Goal: Task Accomplishment & Management: Use online tool/utility

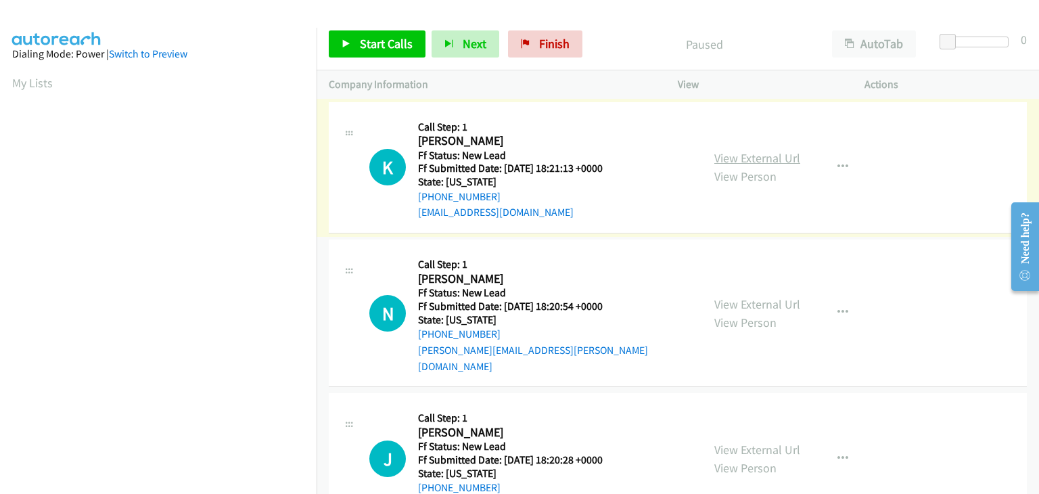
click at [735, 158] on link "View External Url" at bounding box center [757, 158] width 86 height 16
click at [838, 168] on icon "button" at bounding box center [843, 167] width 11 height 11
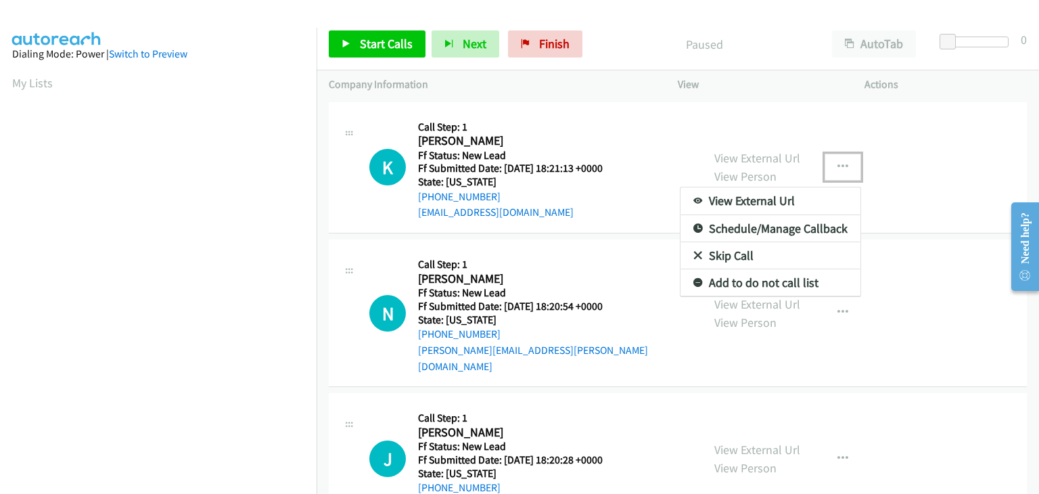
click at [736, 254] on link "Skip Call" at bounding box center [771, 255] width 180 height 27
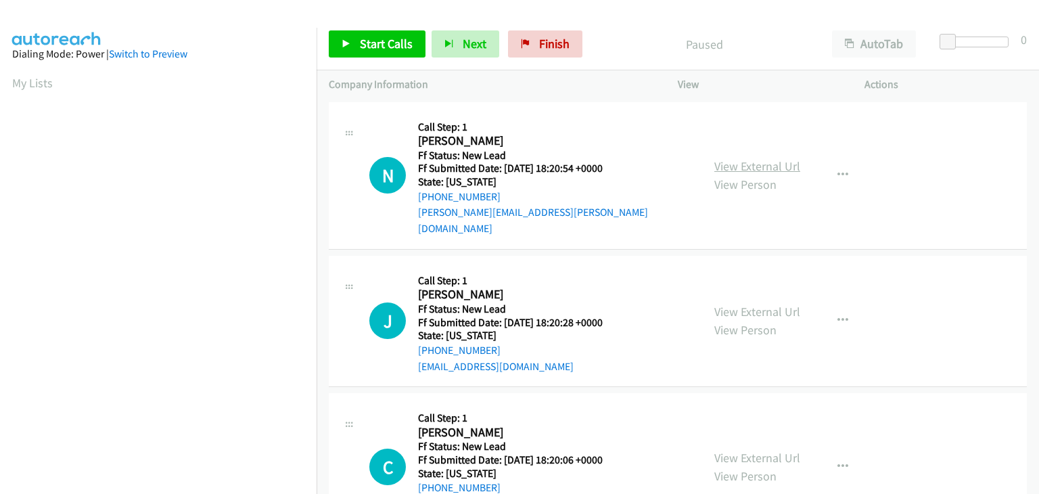
click at [772, 162] on link "View External Url" at bounding box center [757, 166] width 86 height 16
drag, startPoint x: 357, startPoint y: 36, endPoint x: 409, endPoint y: 50, distance: 53.3
click at [357, 36] on link "Start Calls" at bounding box center [377, 43] width 97 height 27
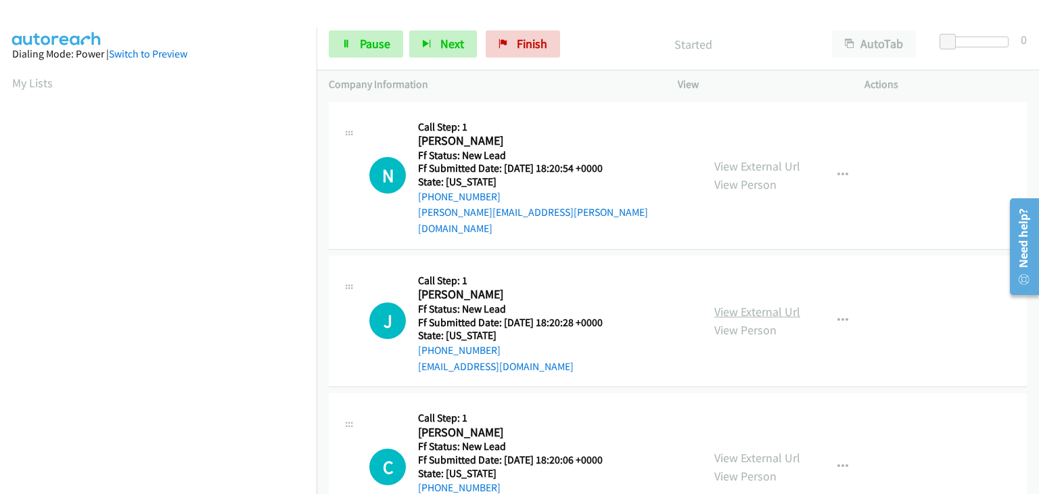
click at [763, 304] on link "View External Url" at bounding box center [757, 312] width 86 height 16
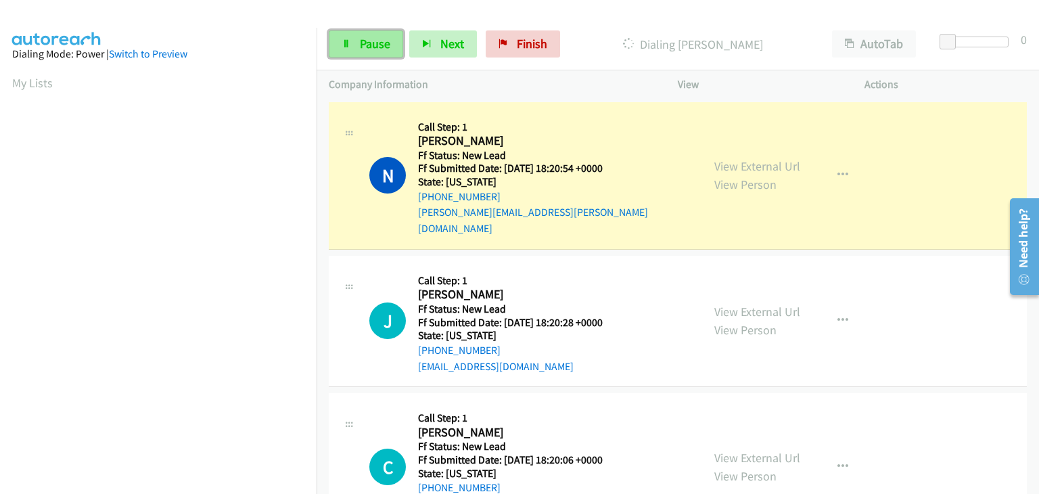
click at [374, 44] on span "Pause" at bounding box center [375, 44] width 30 height 16
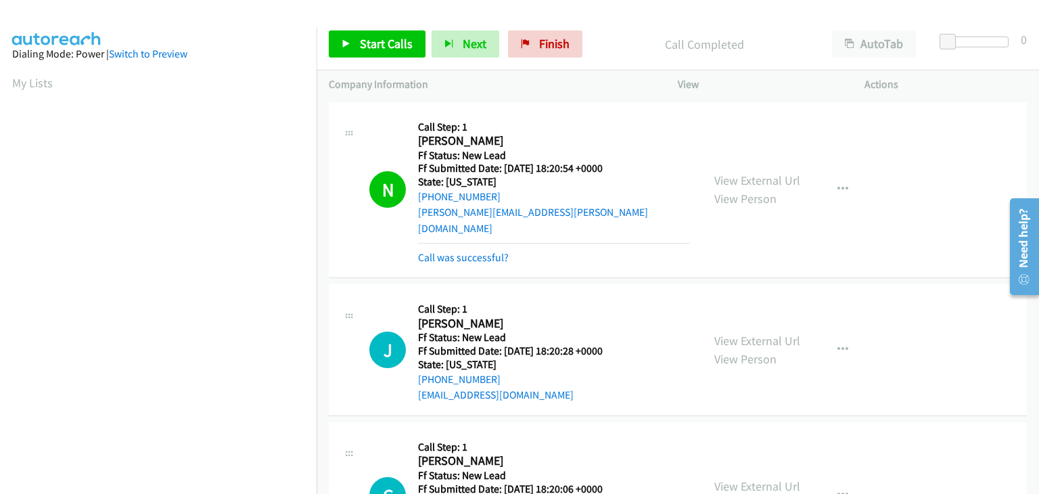
scroll to position [265, 0]
click at [473, 251] on link "Call was successful?" at bounding box center [463, 257] width 91 height 13
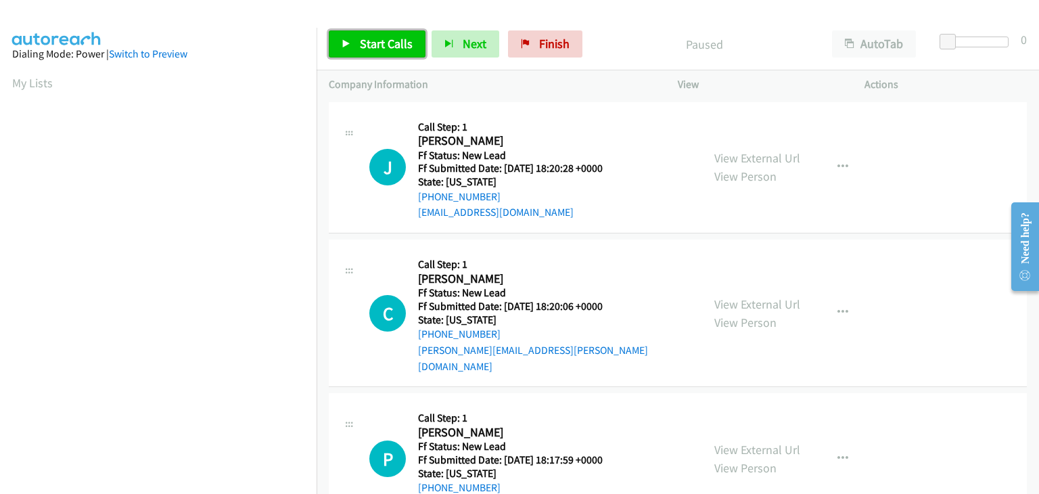
click at [400, 50] on span "Start Calls" at bounding box center [386, 44] width 53 height 16
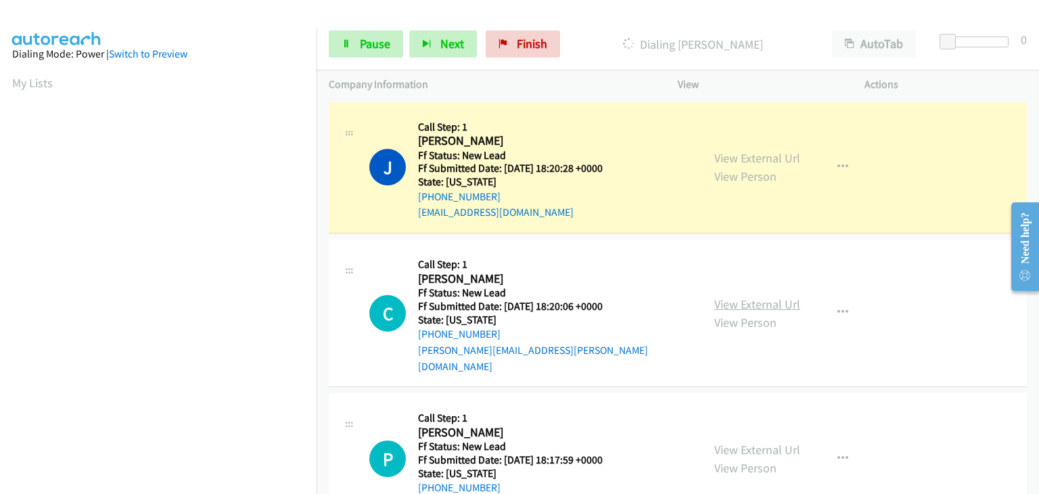
click at [754, 296] on link "View External Url" at bounding box center [757, 304] width 86 height 16
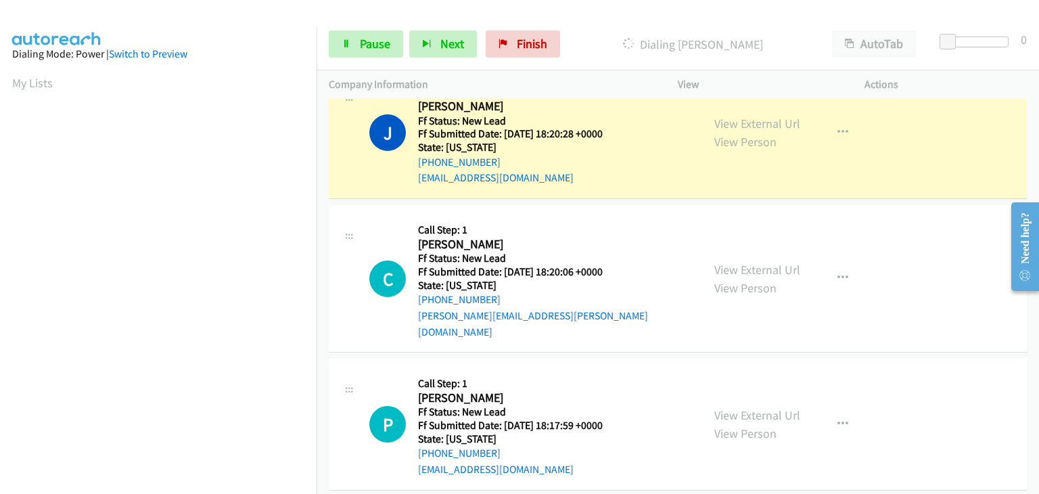
scroll to position [265, 0]
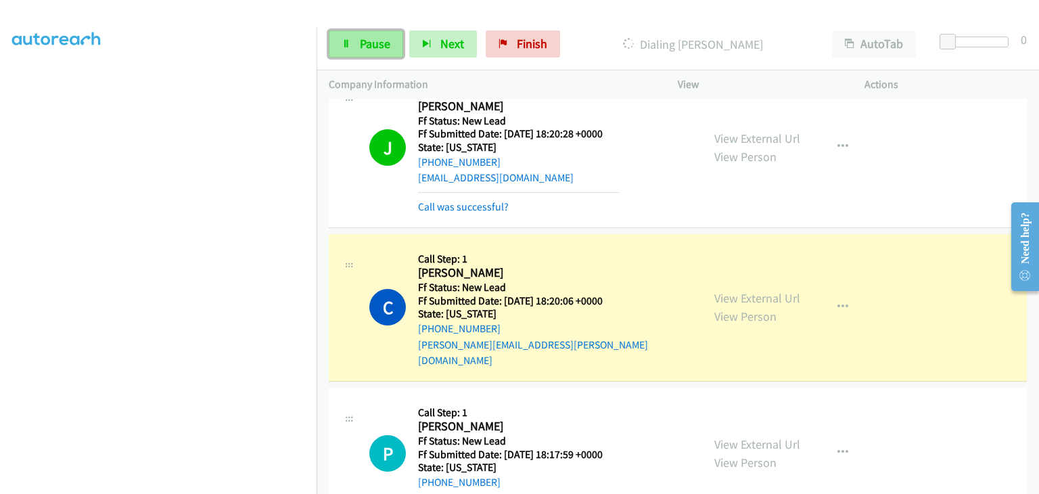
click at [373, 47] on span "Pause" at bounding box center [375, 44] width 30 height 16
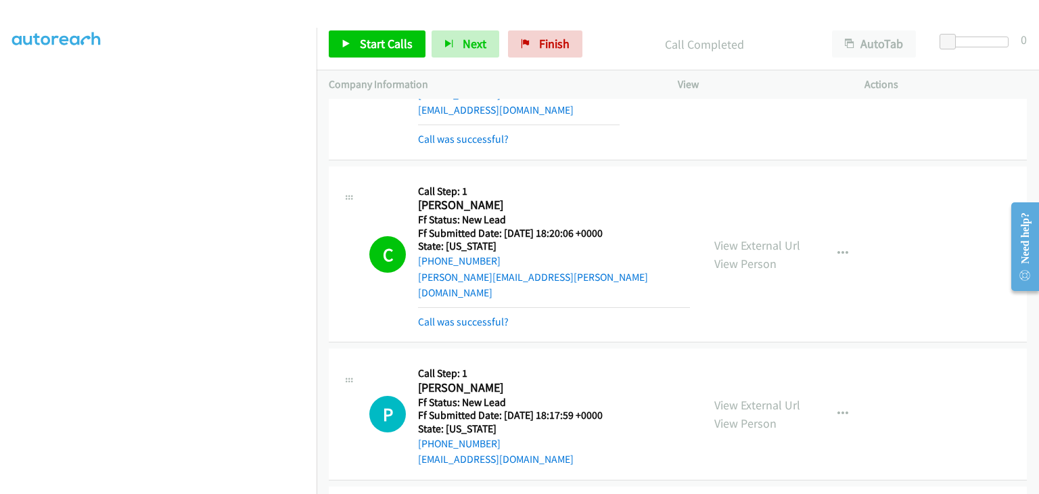
drag, startPoint x: 475, startPoint y: 306, endPoint x: 521, endPoint y: 306, distance: 46.0
click at [475, 315] on link "Call was successful?" at bounding box center [463, 321] width 91 height 13
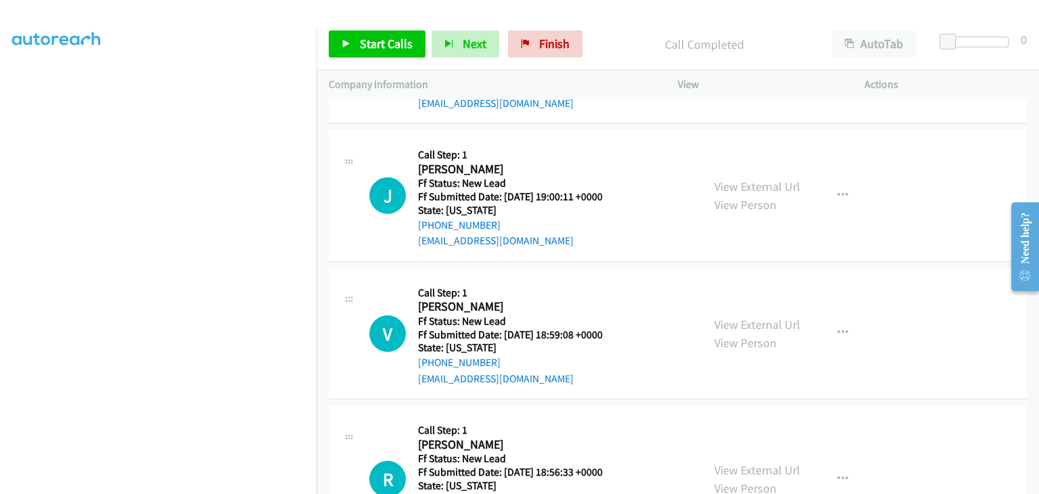
scroll to position [476, 0]
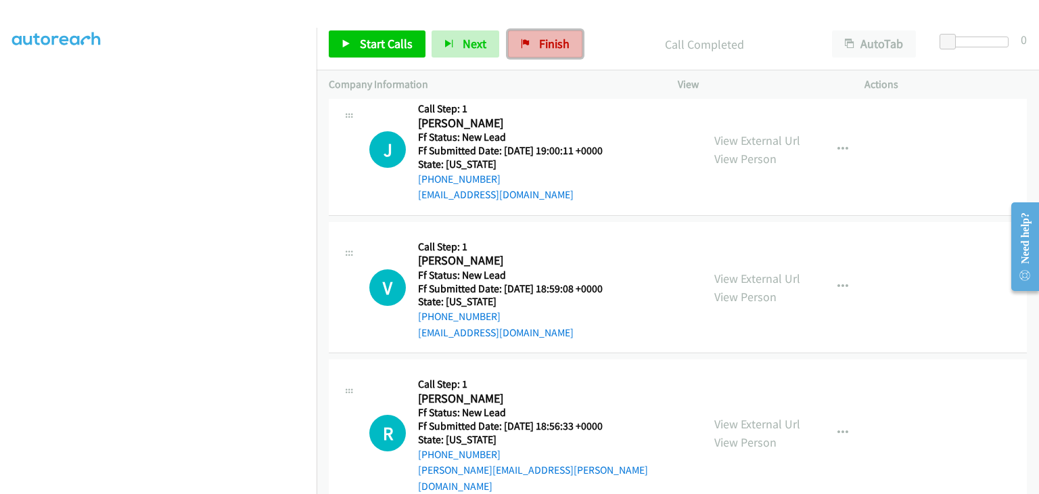
click at [539, 49] on span "Finish" at bounding box center [554, 44] width 30 height 16
